Goal: Use online tool/utility: Utilize a website feature to perform a specific function

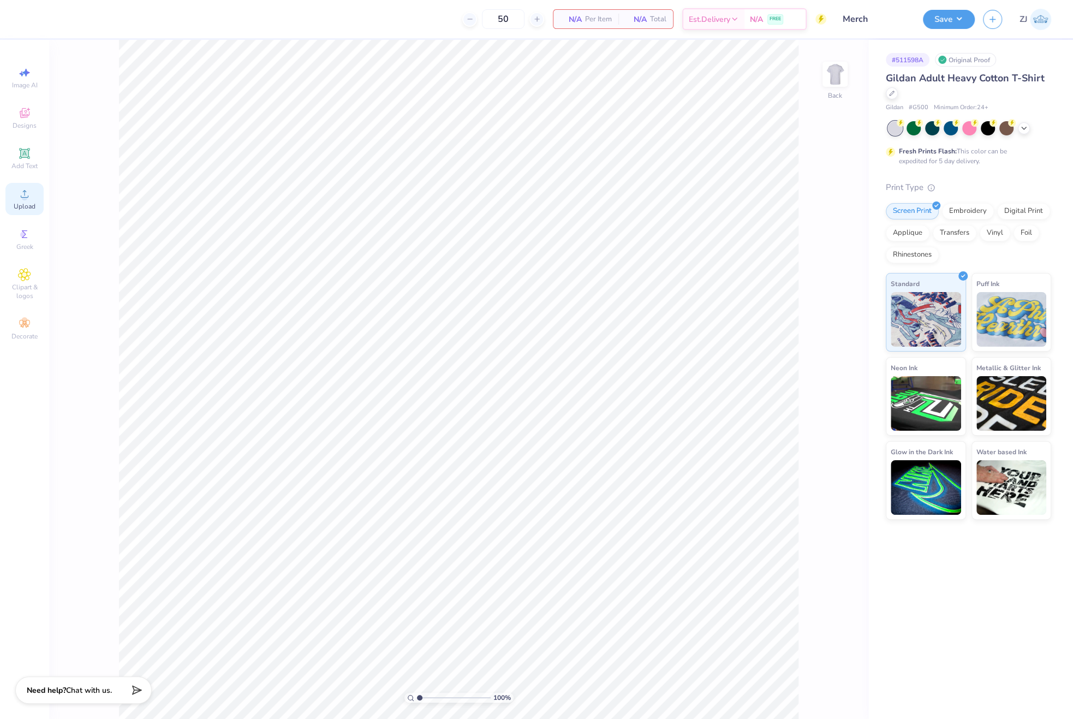
click at [25, 194] on icon at bounding box center [24, 193] width 13 height 13
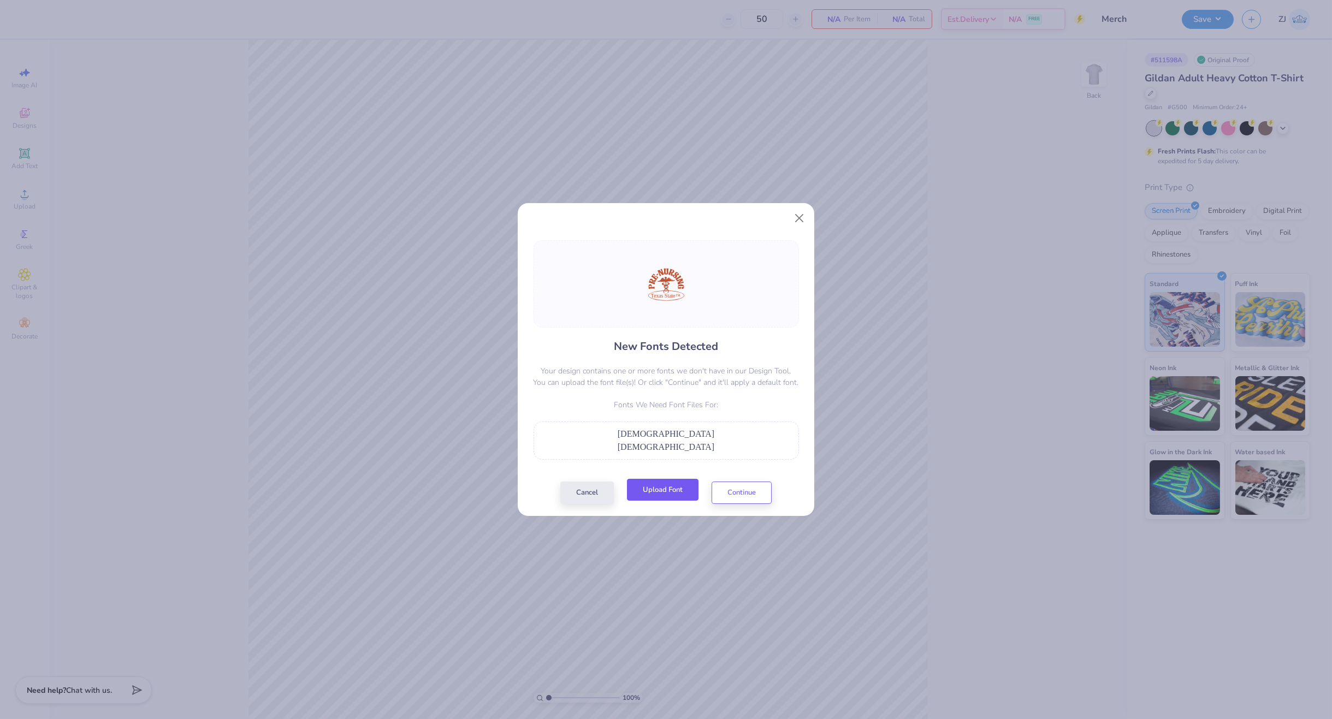
click at [657, 486] on button "Upload Font" at bounding box center [663, 490] width 72 height 22
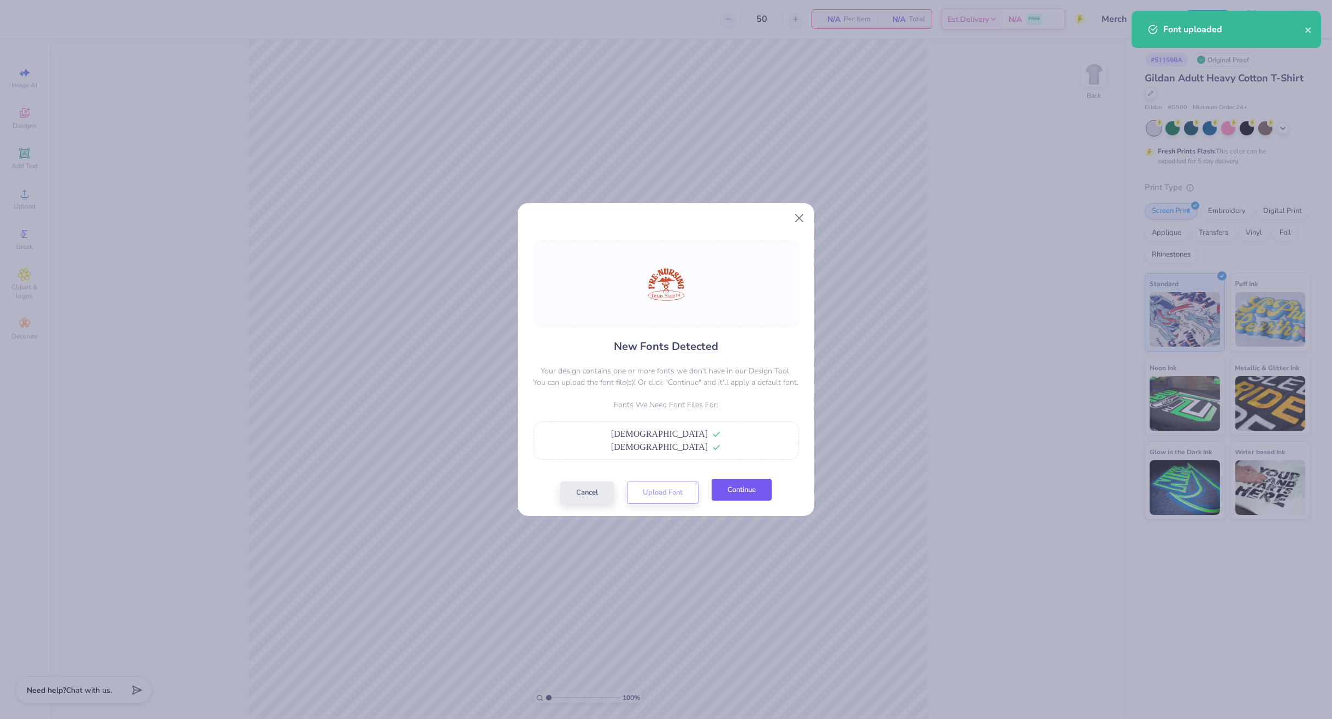
click at [743, 500] on button "Continue" at bounding box center [741, 490] width 60 height 22
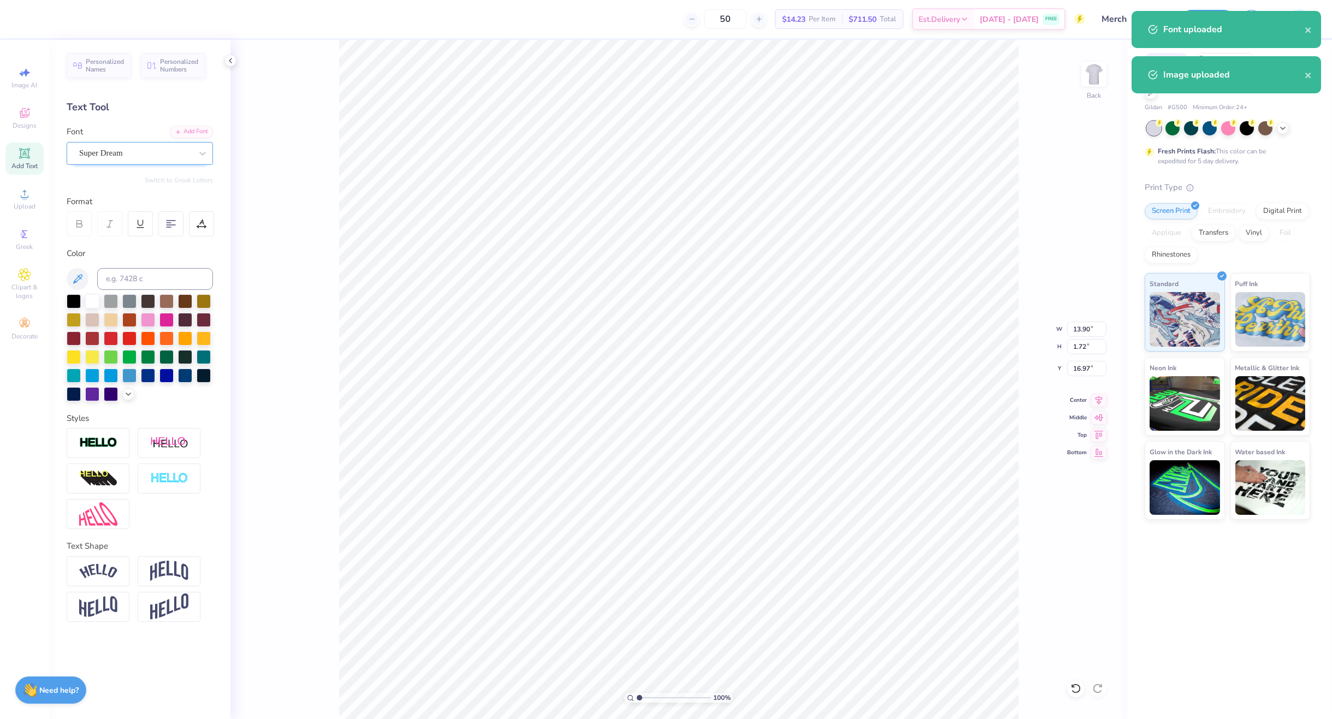
click at [122, 144] on div "Super Dream" at bounding box center [140, 153] width 146 height 23
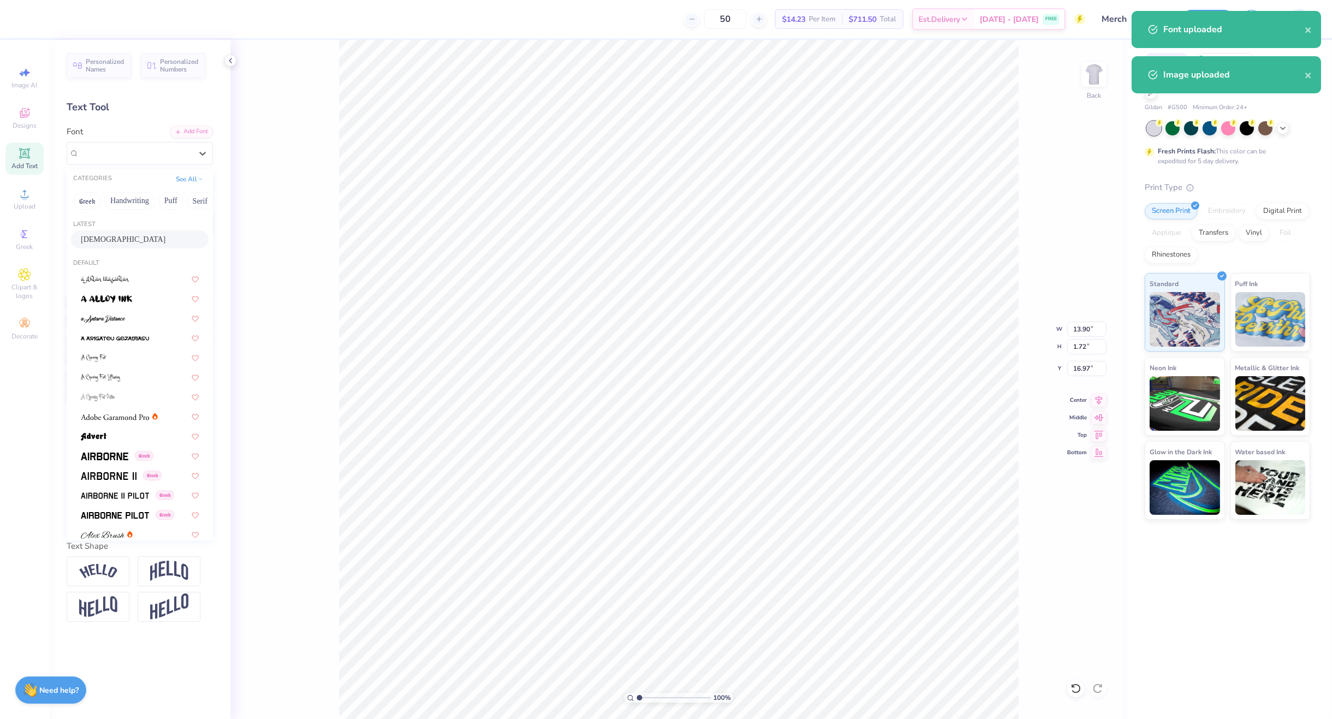
click at [112, 242] on div "[DEMOGRAPHIC_DATA]" at bounding box center [140, 239] width 118 height 11
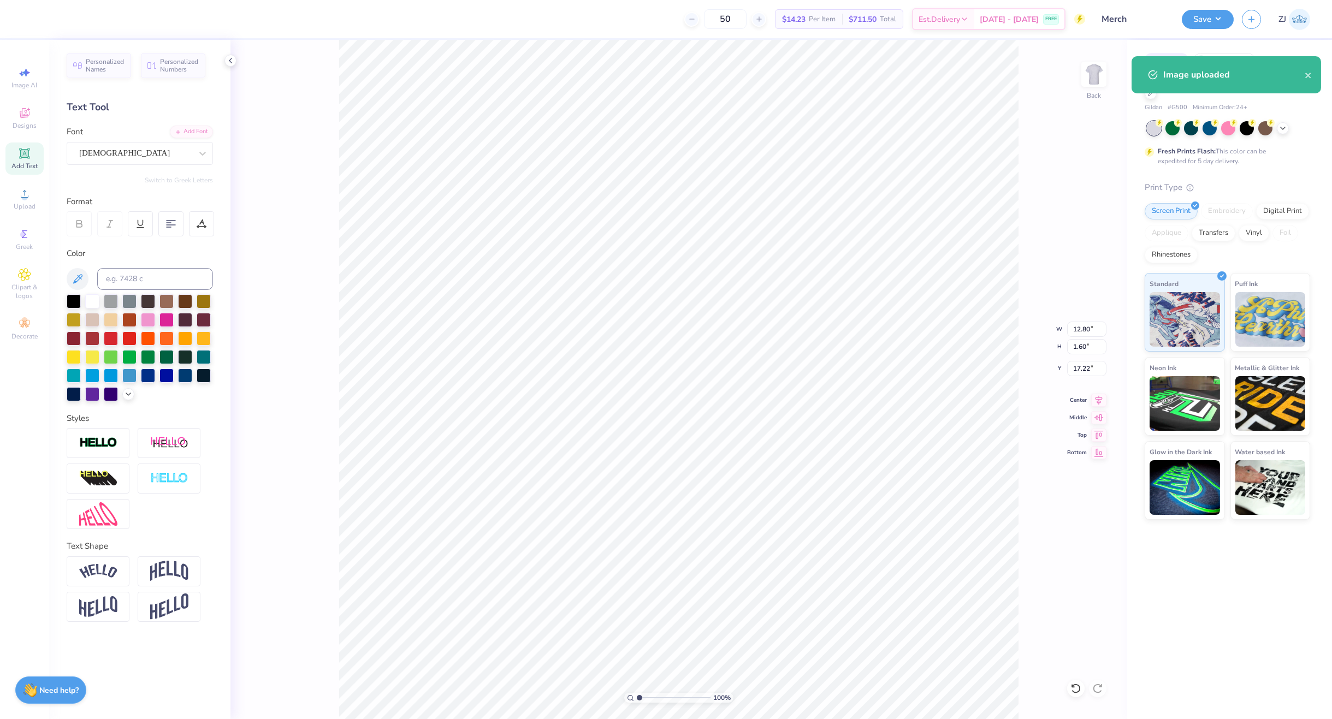
type input "12.80"
type input "1.60"
type input "17.22"
type input "17.14"
click at [1073, 324] on input "15.00" at bounding box center [1086, 329] width 39 height 15
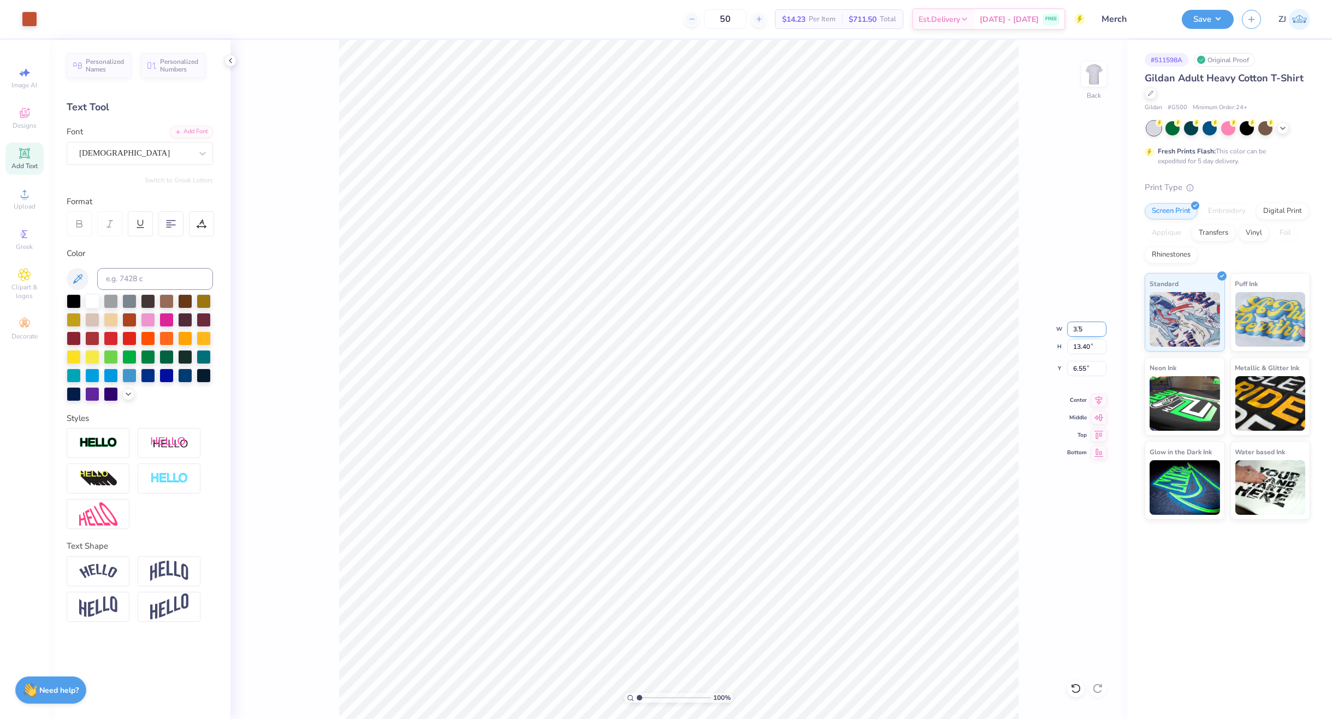
type input "3.50"
type input "3.13"
type input "11.69"
type input "3.00"
click at [1073, 78] on img at bounding box center [1094, 74] width 44 height 44
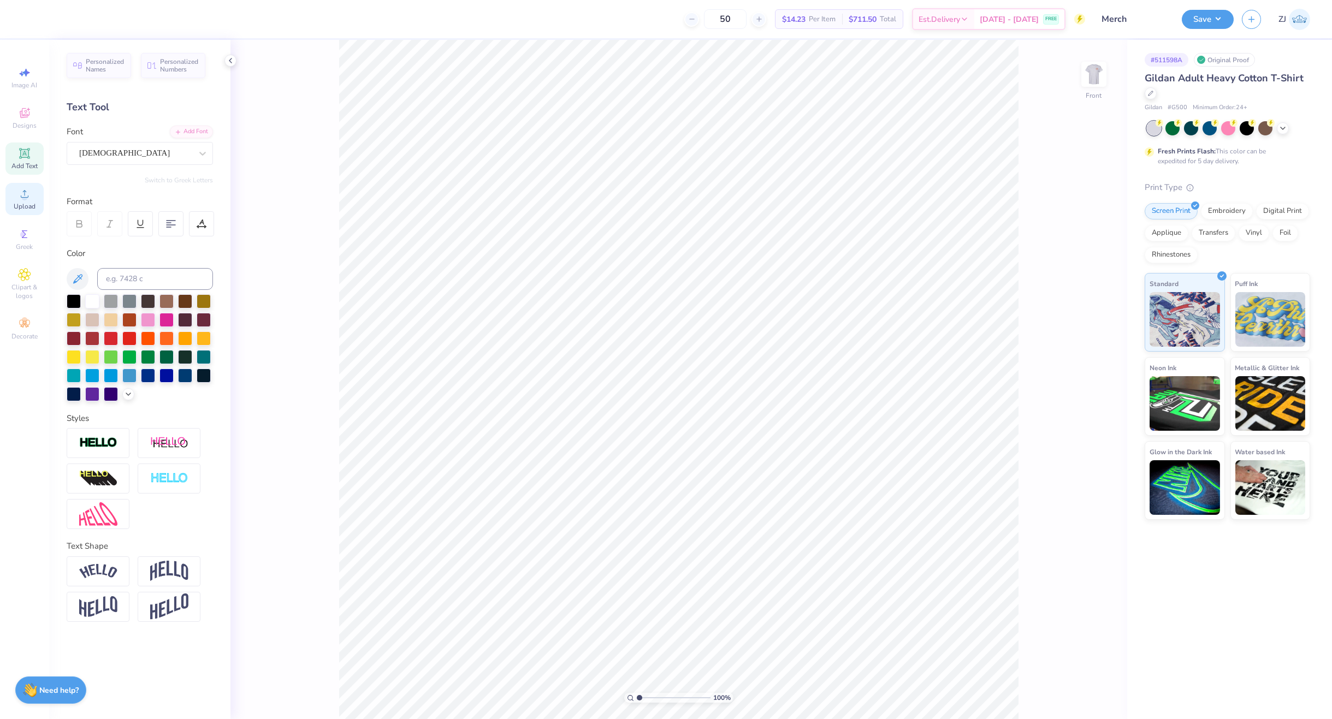
click at [27, 198] on circle at bounding box center [24, 197] width 6 height 6
click at [1073, 334] on input "14.65" at bounding box center [1086, 329] width 39 height 15
type input "12.50"
type input "15.02"
type input "6.74"
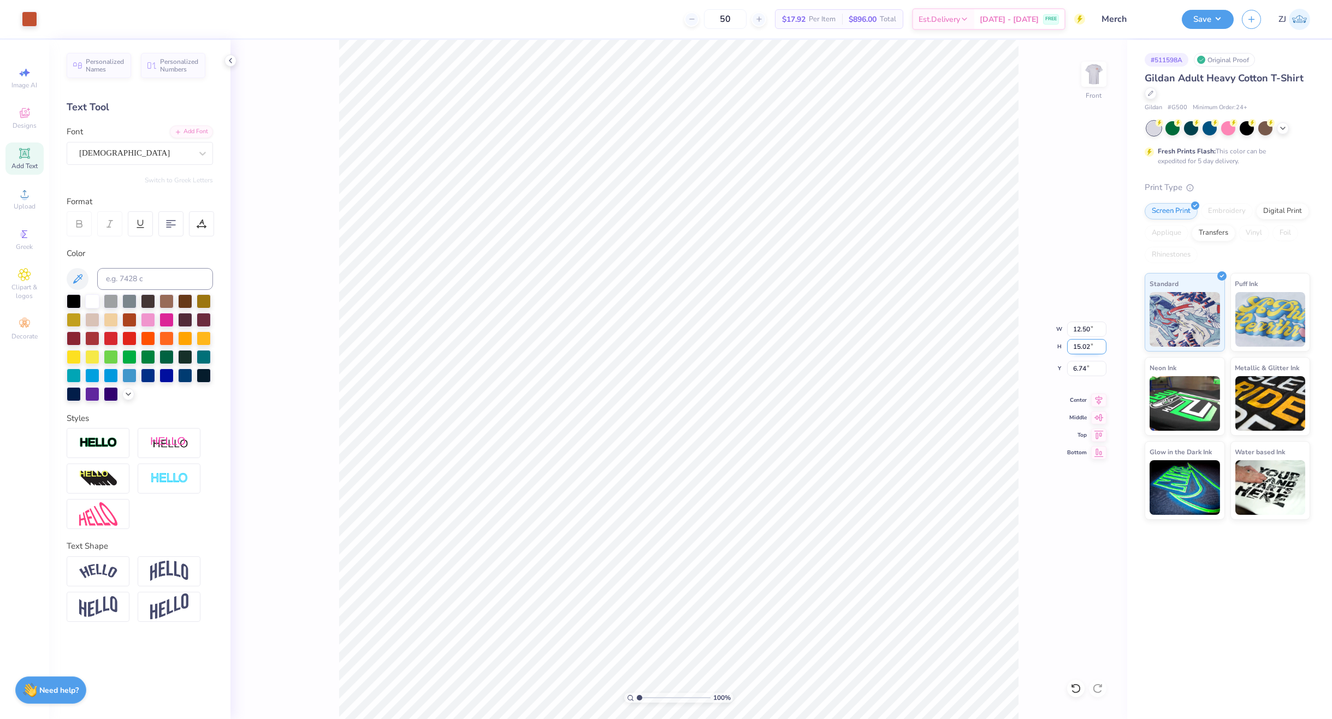
click at [1073, 350] on input "15.02" at bounding box center [1086, 346] width 39 height 15
type input "15"
type input "12.49"
type input "15.00"
click at [1073, 365] on input "6.75" at bounding box center [1086, 368] width 39 height 15
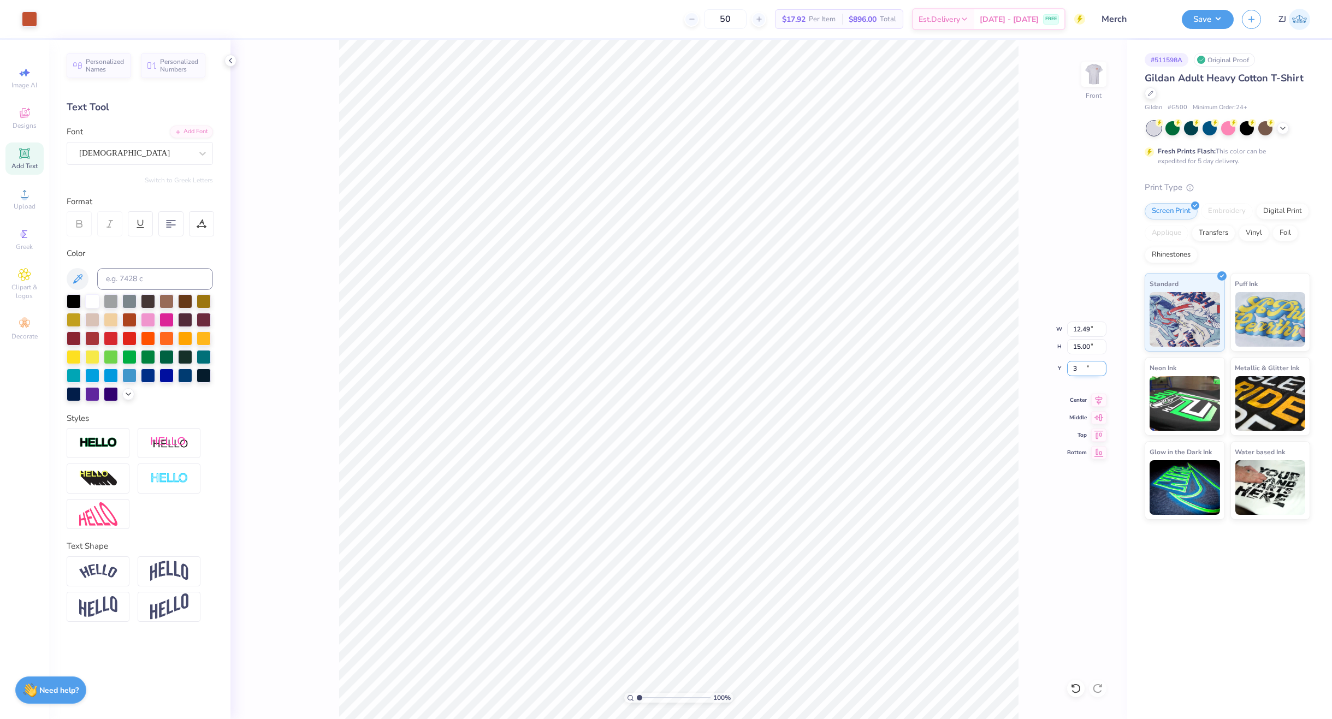
type input "3.00"
click at [88, 150] on div "Super Dream" at bounding box center [135, 153] width 115 height 17
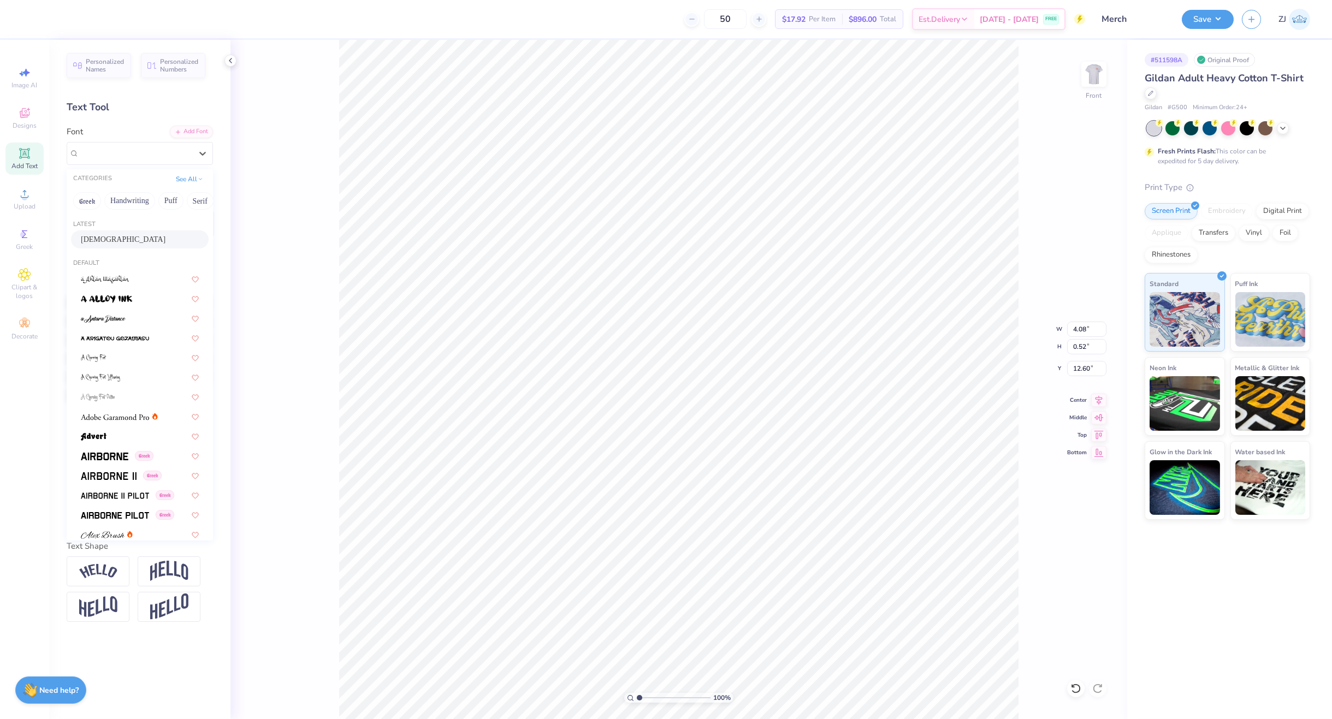
click at [113, 232] on div "[DEMOGRAPHIC_DATA]" at bounding box center [140, 239] width 138 height 18
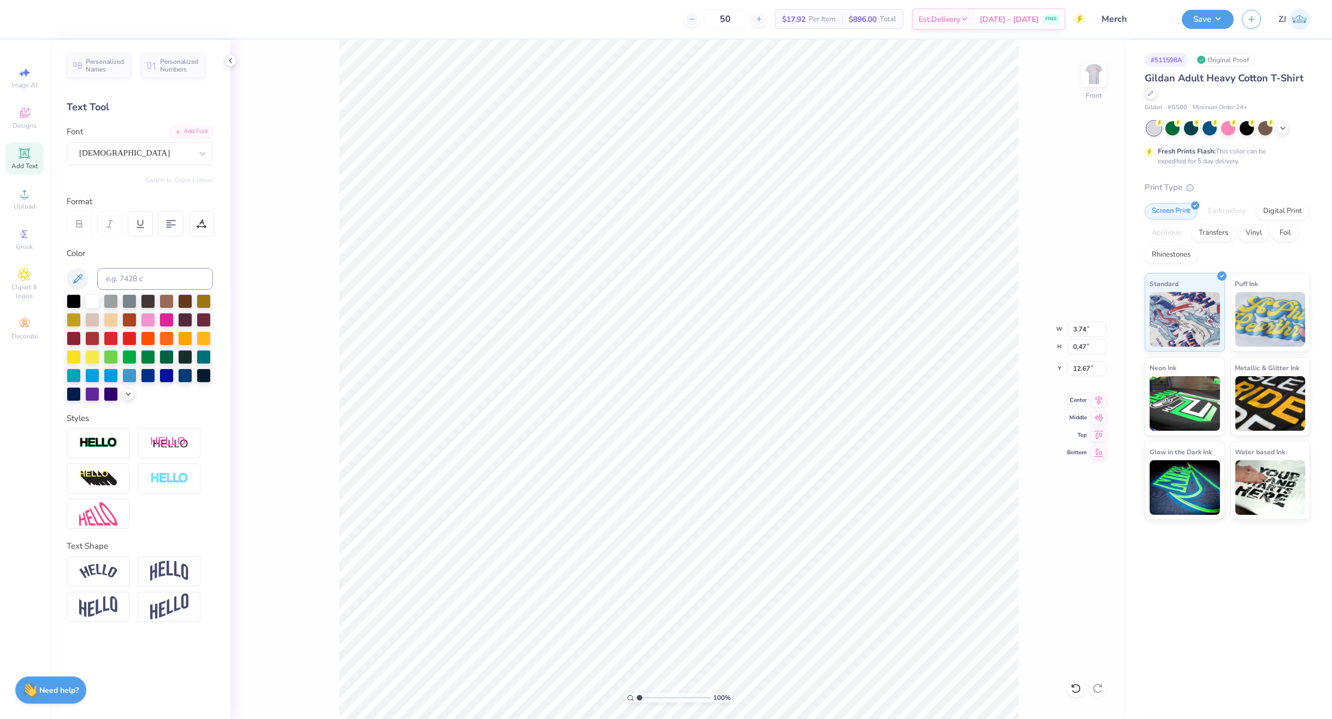
type input "3.74"
type input "0.47"
type input "12.67"
type input "12.62"
click at [1073, 23] on button "Save" at bounding box center [1208, 17] width 52 height 19
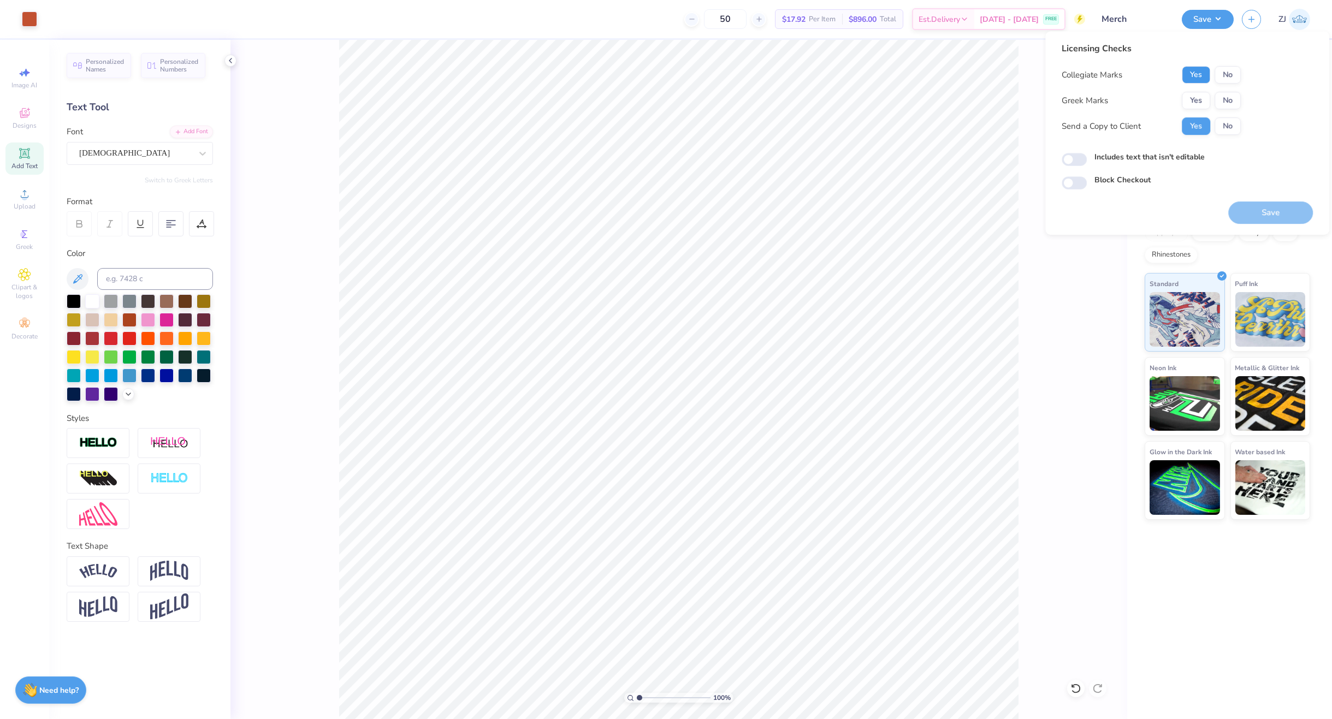
click at [1073, 72] on button "Yes" at bounding box center [1196, 74] width 28 height 17
click at [1073, 98] on button "No" at bounding box center [1227, 100] width 26 height 17
click at [1072, 160] on input "Includes text that isn't editable" at bounding box center [1073, 159] width 25 height 13
checkbox input "true"
click at [1073, 211] on button "Save" at bounding box center [1270, 212] width 85 height 22
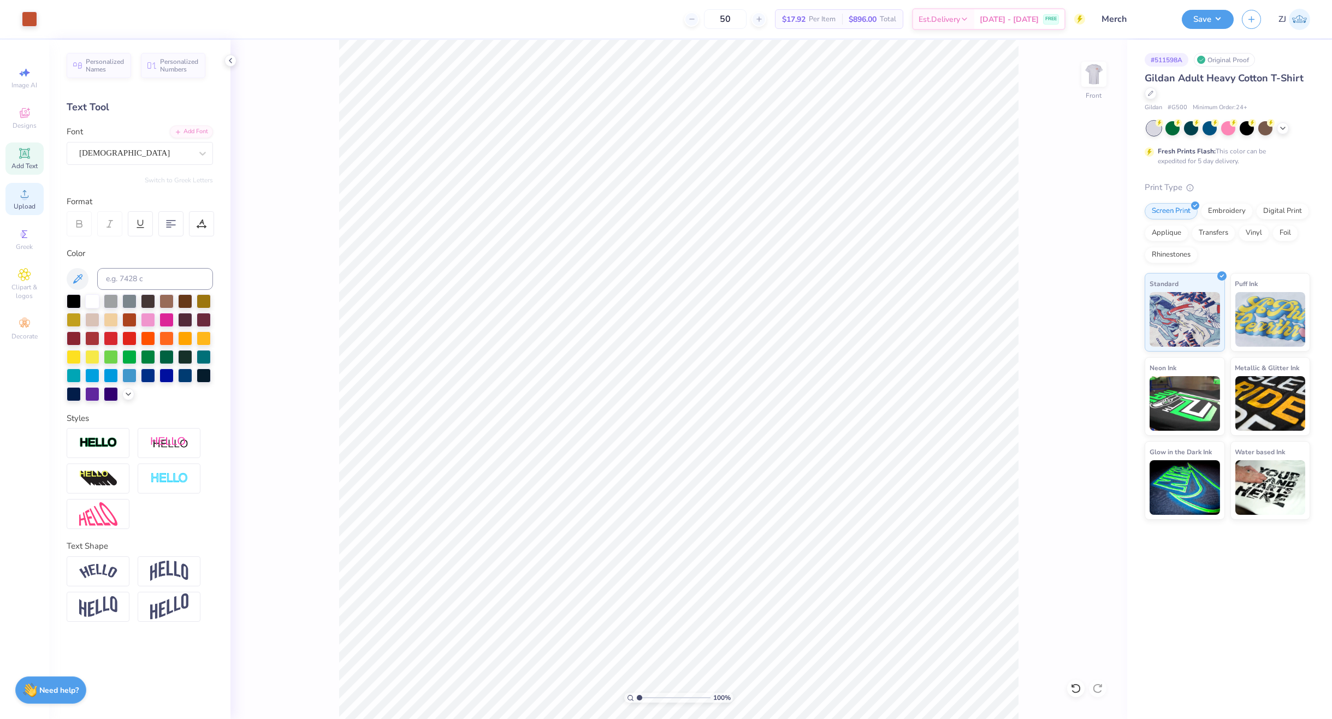
click at [13, 199] on div "Upload" at bounding box center [24, 199] width 38 height 32
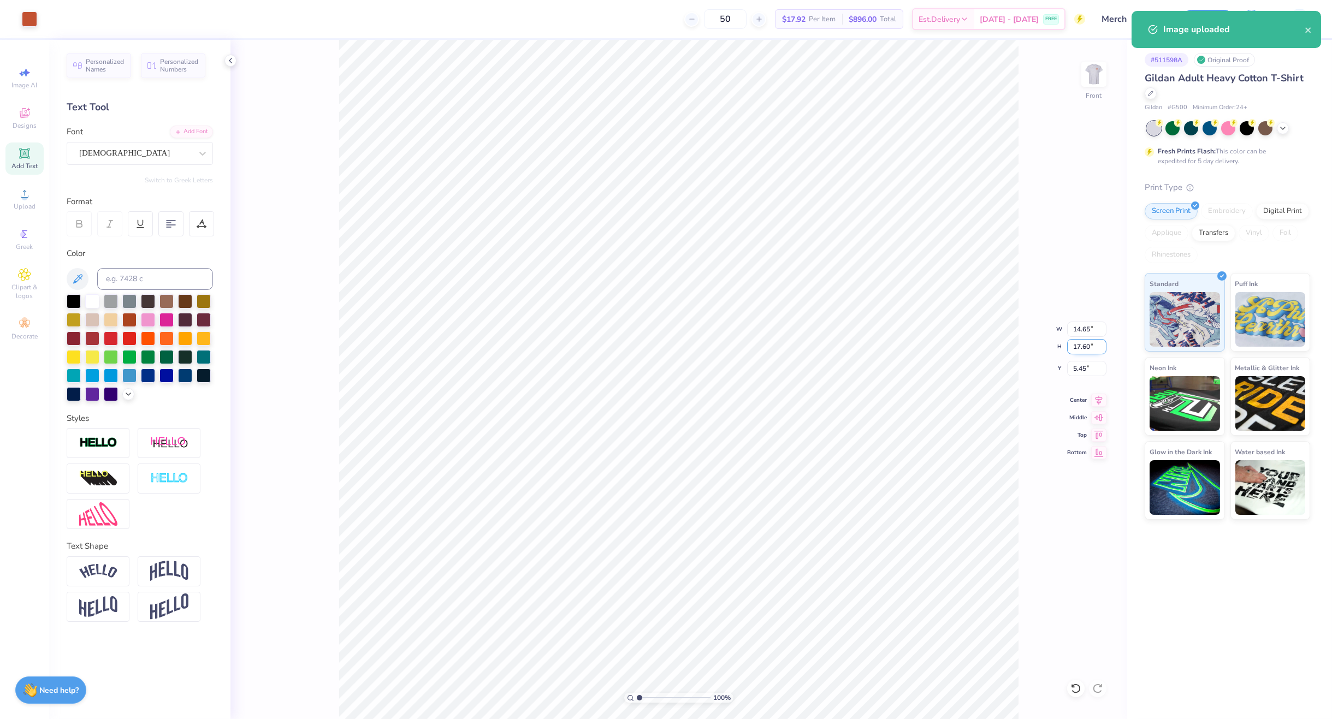
click at [1073, 345] on input "17.60" at bounding box center [1086, 346] width 39 height 15
type input "15"
type input "12.49"
type input "15.00"
click at [1073, 373] on input "6.75" at bounding box center [1086, 368] width 39 height 15
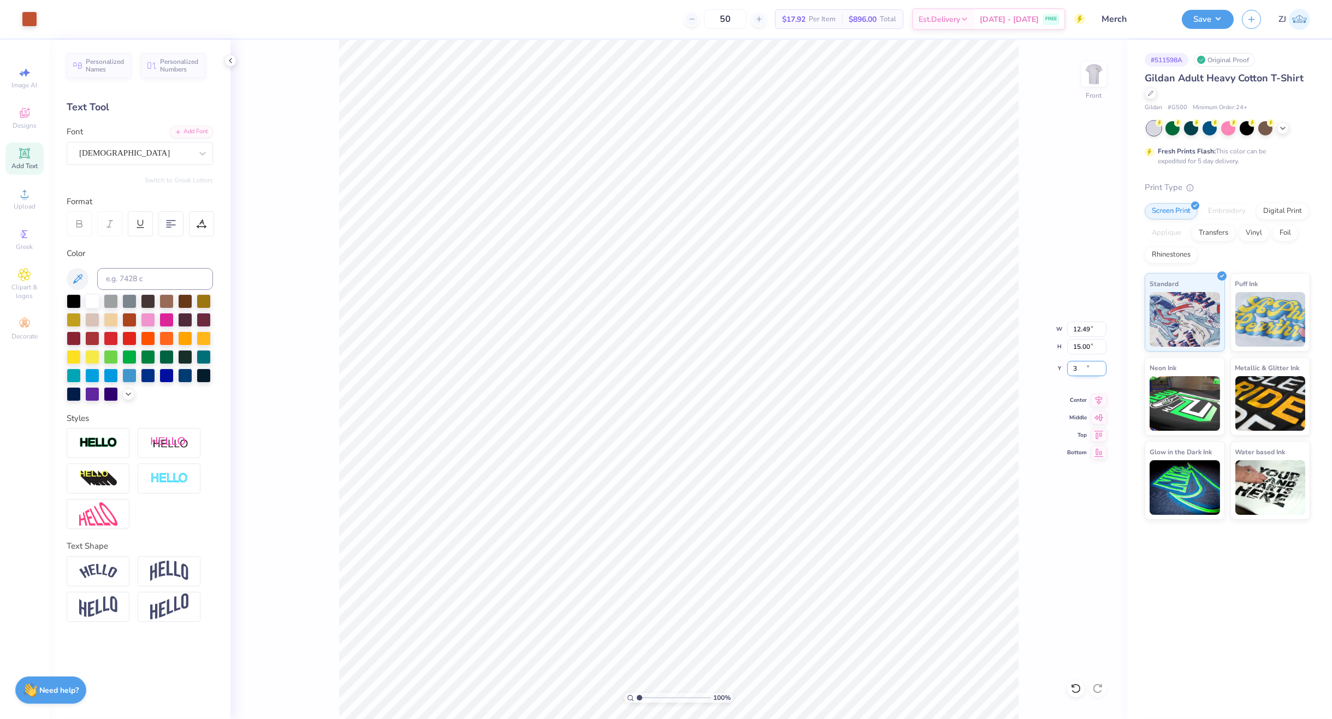
type input "3.00"
click at [1073, 28] on div "Save ZJ" at bounding box center [1257, 19] width 150 height 38
click at [1073, 20] on button "Save" at bounding box center [1208, 17] width 52 height 19
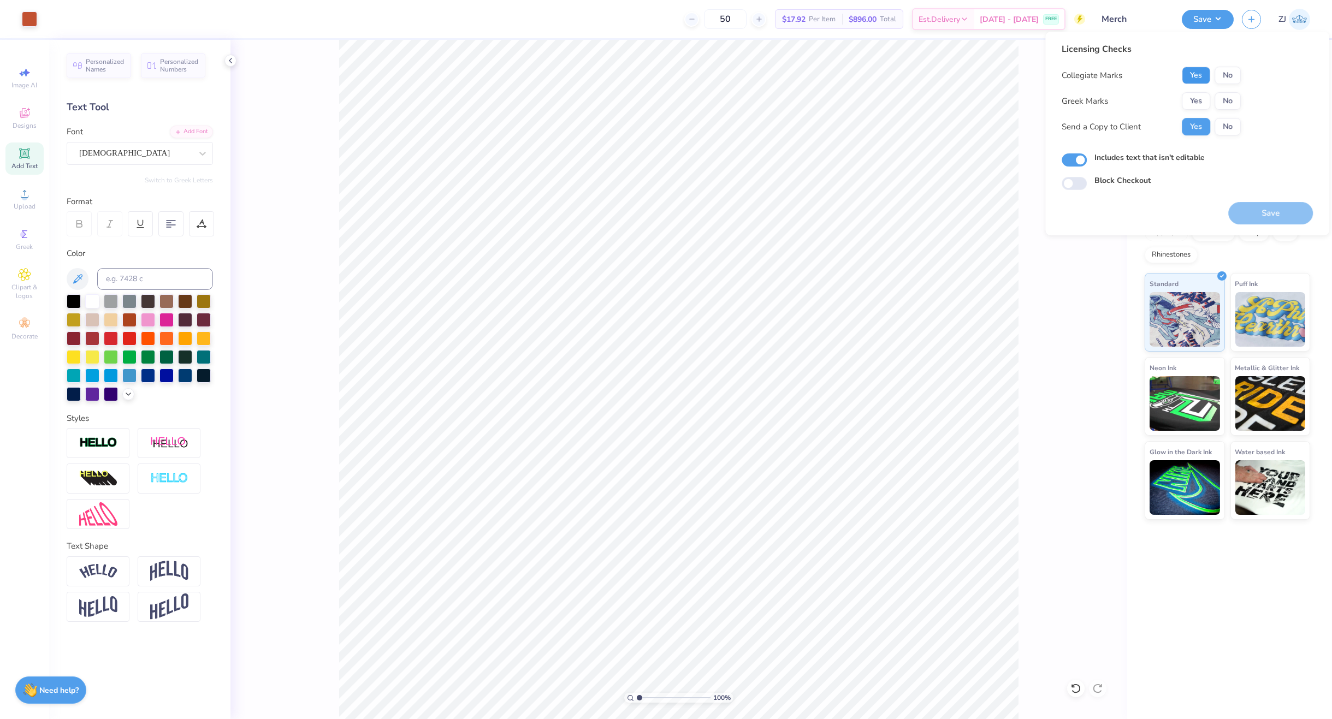
click at [1073, 75] on button "Yes" at bounding box center [1196, 75] width 28 height 17
click at [1073, 99] on button "No" at bounding box center [1227, 100] width 26 height 17
click at [1073, 212] on button "Save" at bounding box center [1270, 213] width 85 height 22
click at [1073, 591] on div "# 511598A Original Proof Gildan Adult Heavy Cotton T-Shirt Gildan # G500 Minimu…" at bounding box center [1229, 379] width 205 height 679
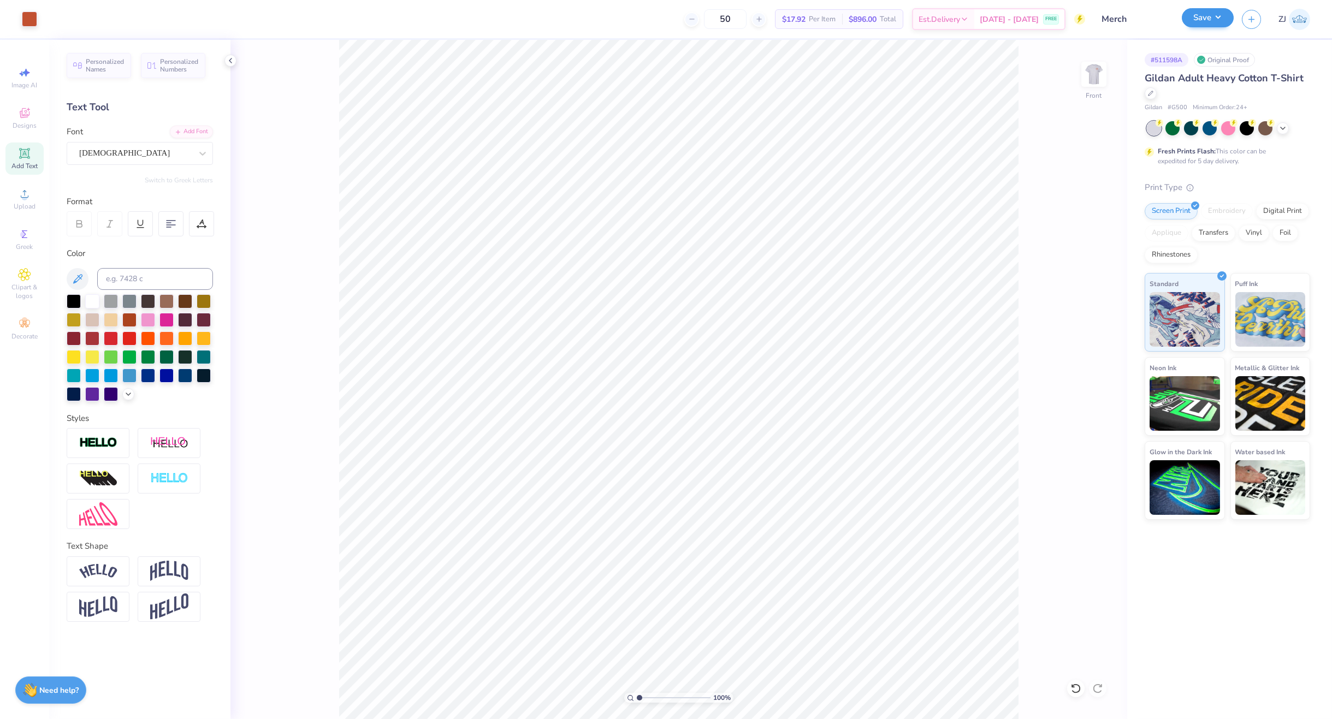
click at [1073, 25] on div "Save" at bounding box center [1208, 19] width 52 height 19
click at [1073, 21] on button "Save" at bounding box center [1208, 17] width 52 height 19
